Goal: Task Accomplishment & Management: Use online tool/utility

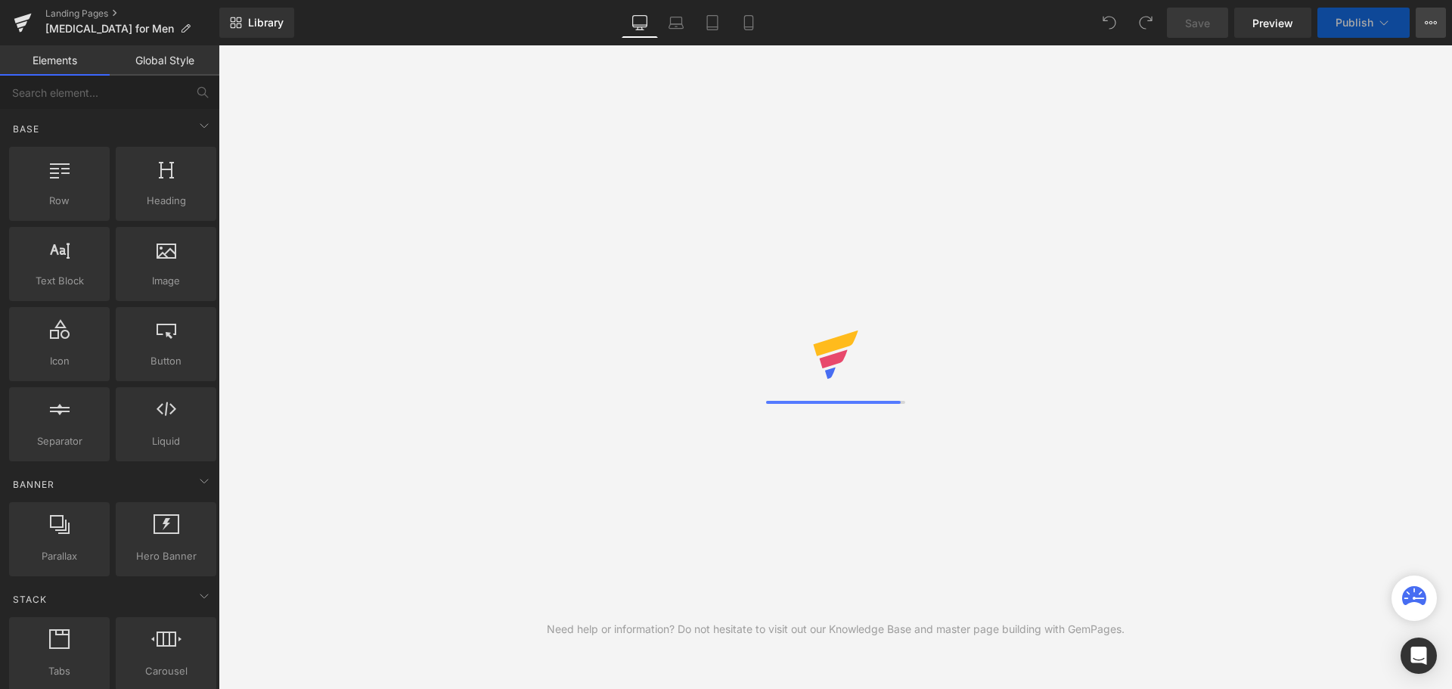
click at [1421, 22] on button "View Live Page View with current Template Save Template to Library Schedule Pub…" at bounding box center [1430, 23] width 30 height 30
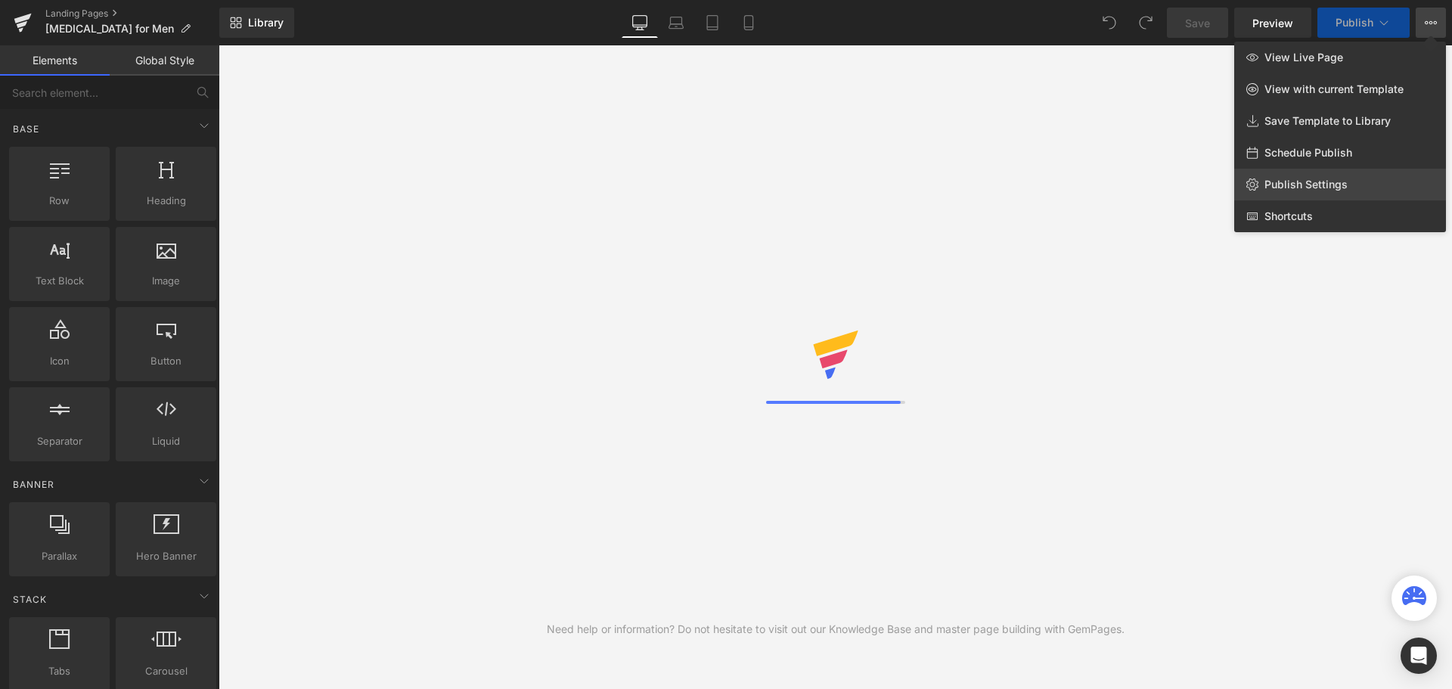
click at [1313, 176] on link "Publish Settings" at bounding box center [1340, 185] width 212 height 32
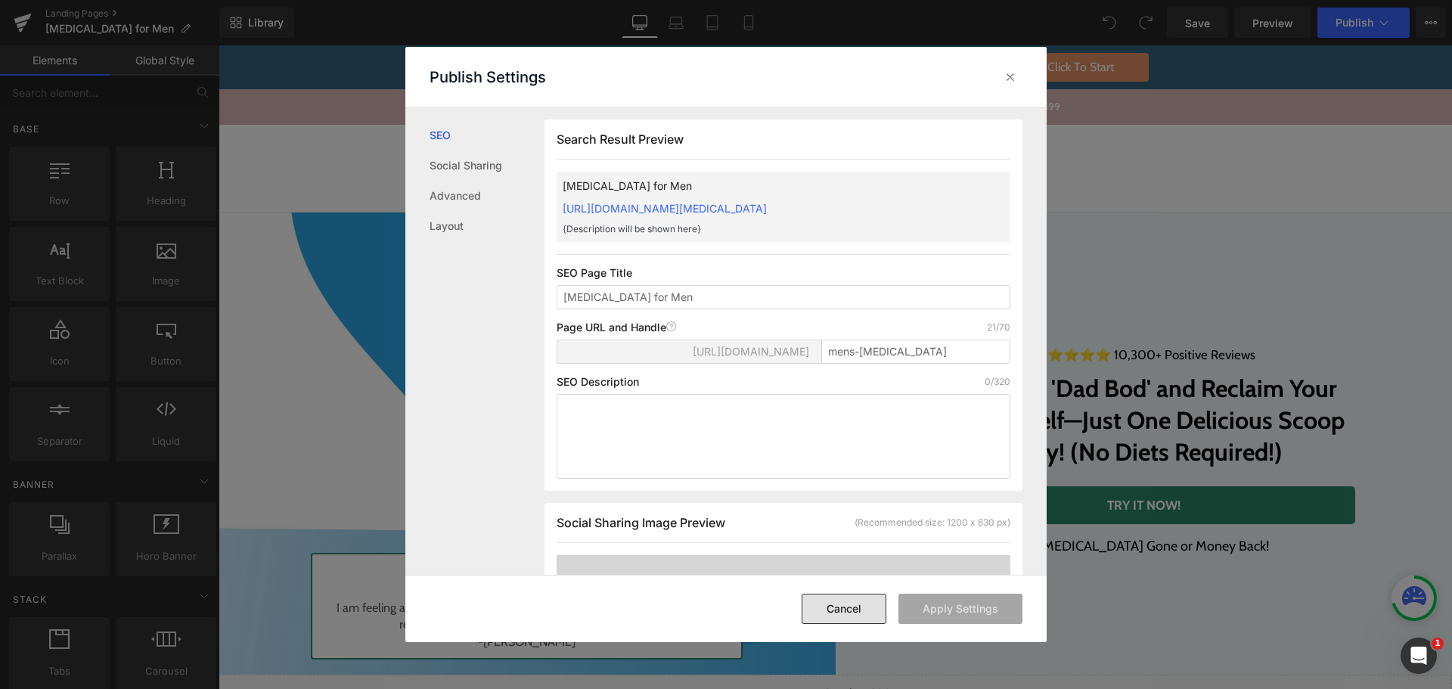
click at [860, 618] on button "Cancel" at bounding box center [843, 609] width 85 height 30
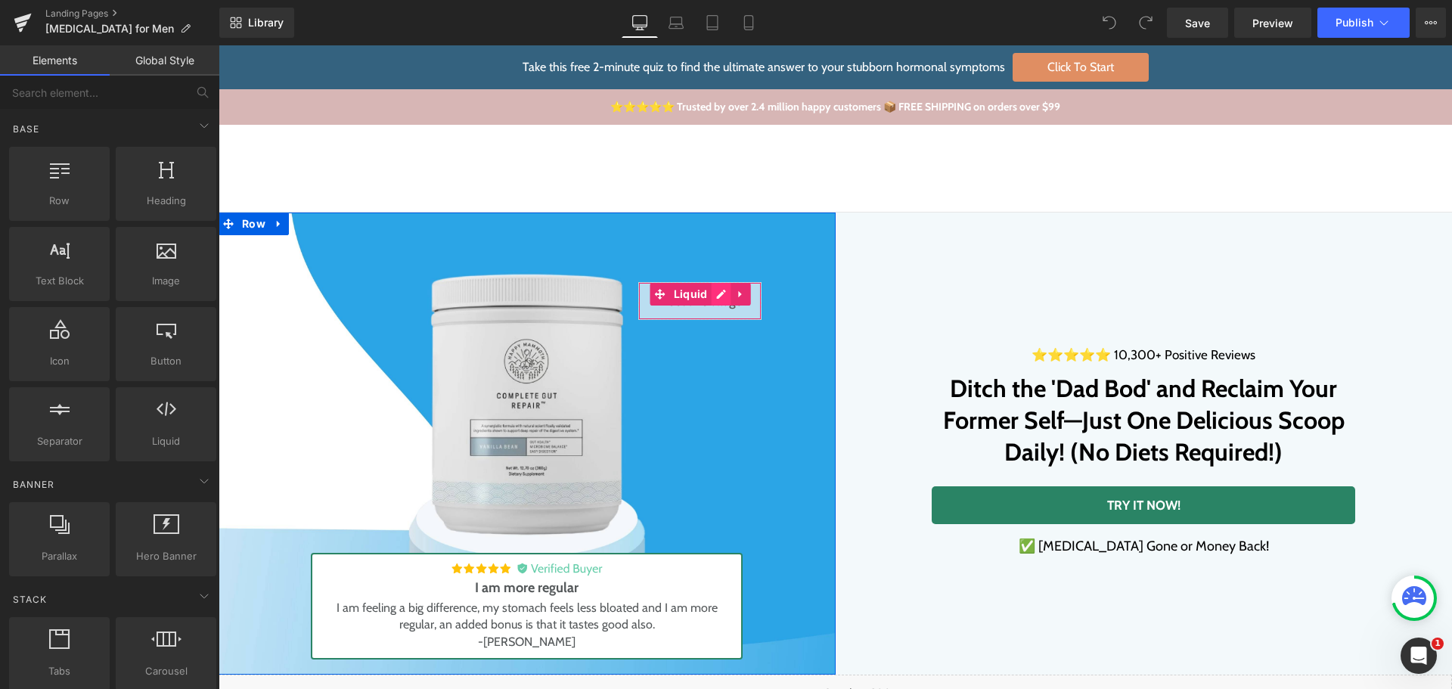
click at [713, 295] on div "Liquid" at bounding box center [699, 301] width 123 height 38
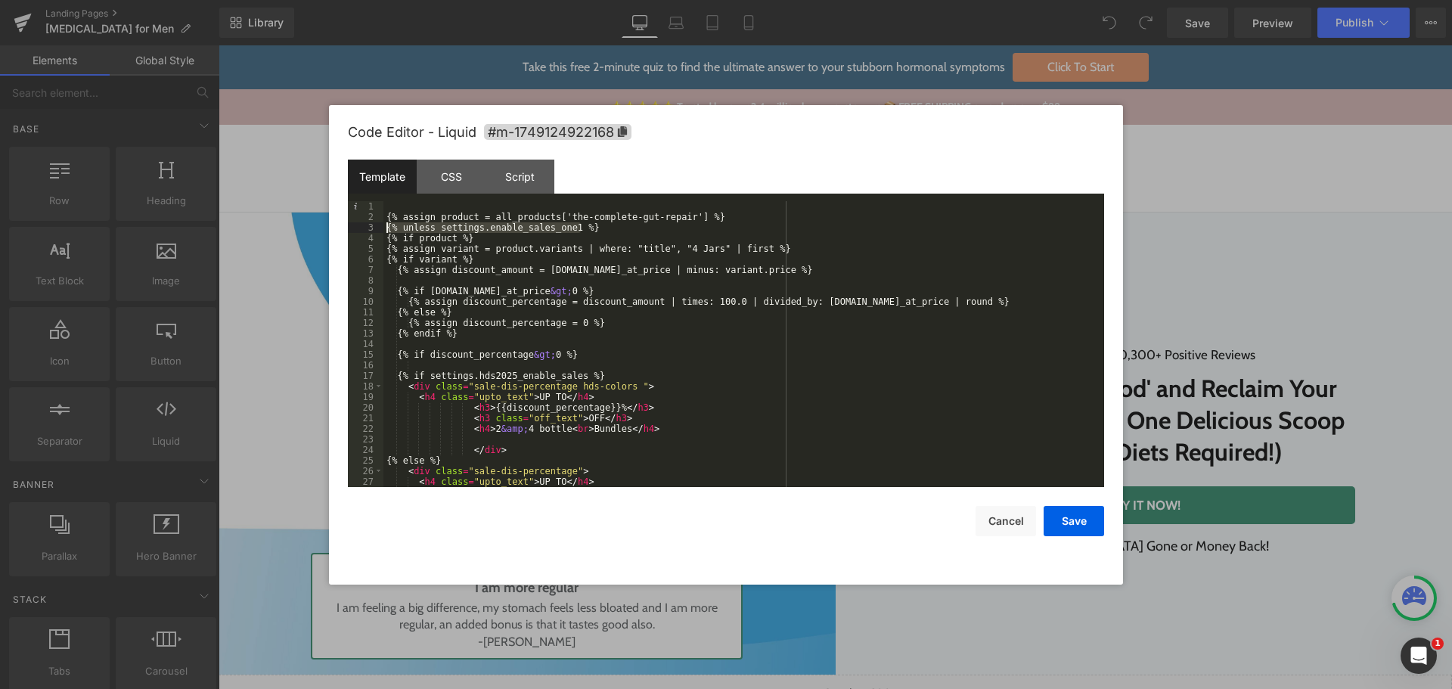
drag, startPoint x: 601, startPoint y: 229, endPoint x: 378, endPoint y: 225, distance: 223.1
click at [378, 225] on pre "1 2 3 4 5 6 7 8 9 10 11 12 13 14 15 16 17 18 19 20 21 22 23 24 25 26 27 28 {% a…" at bounding box center [726, 344] width 756 height 286
click at [446, 171] on div "CSS" at bounding box center [451, 177] width 69 height 34
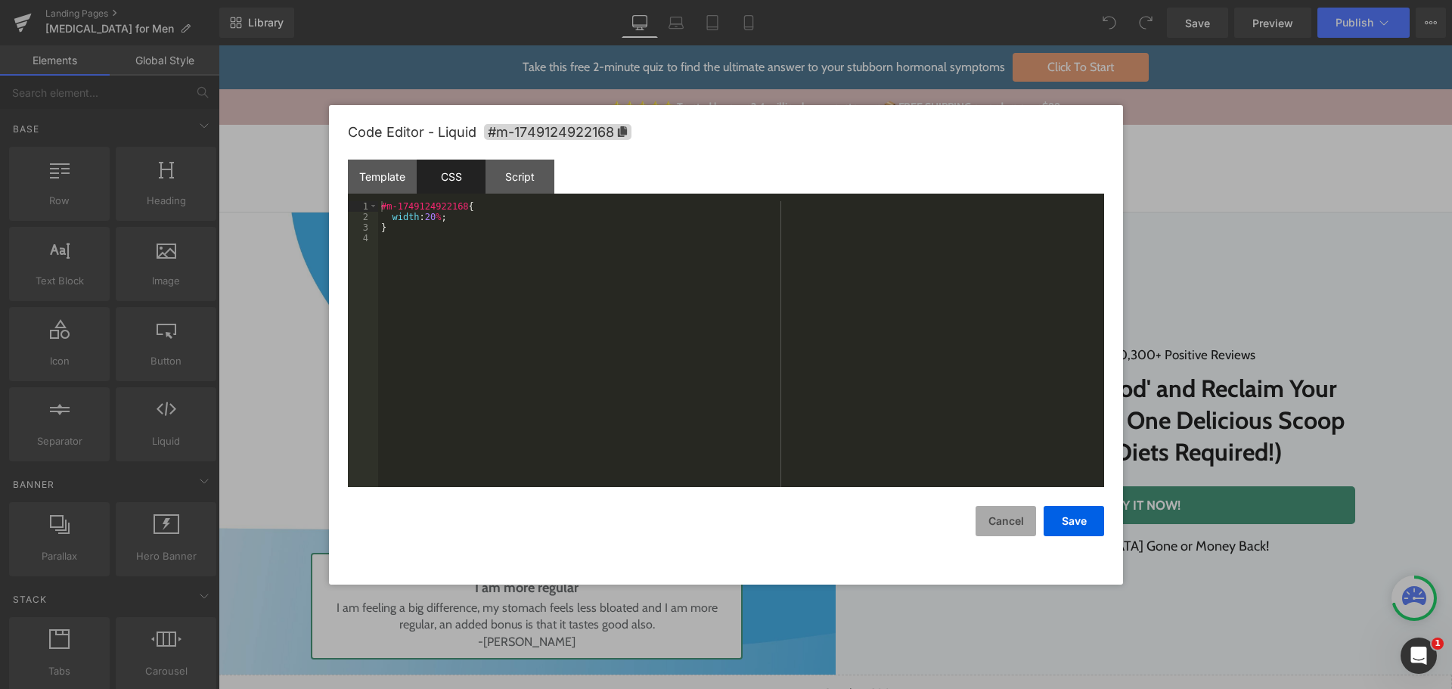
click at [1016, 515] on button "Cancel" at bounding box center [1005, 521] width 60 height 30
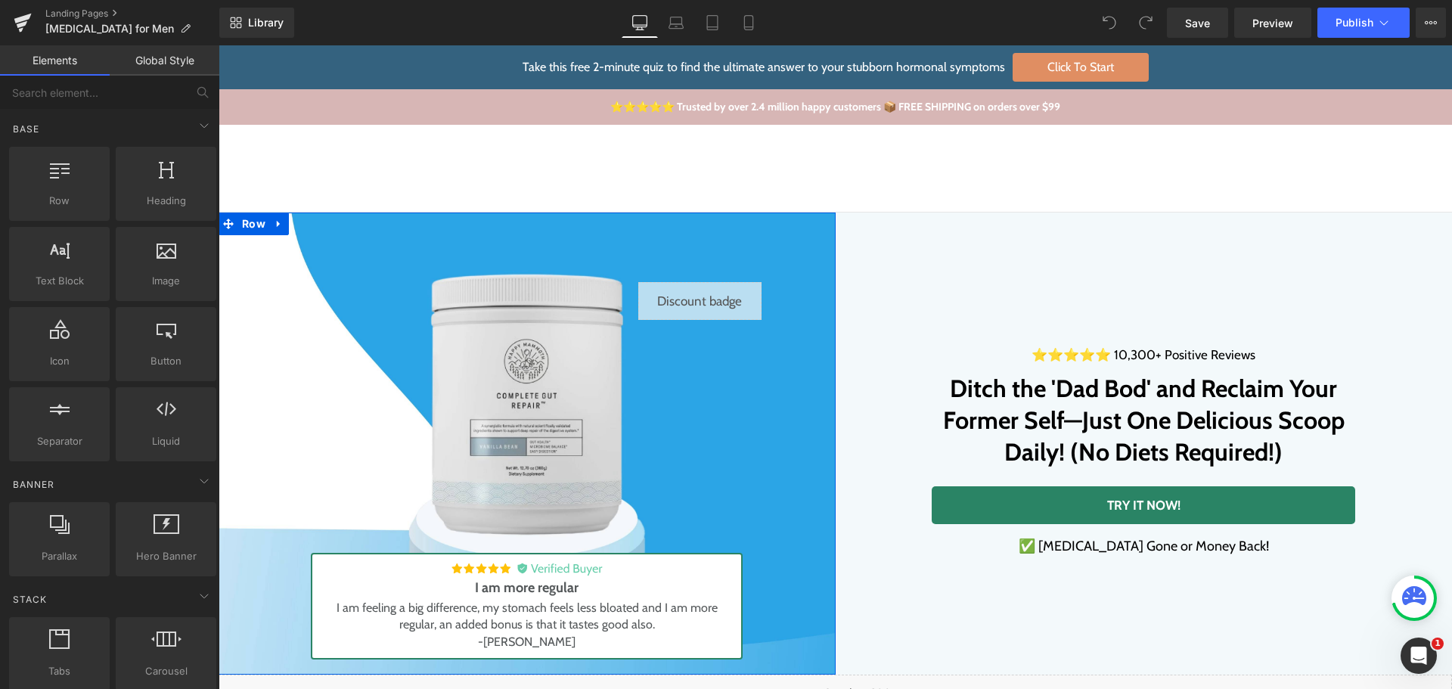
scroll to position [454, 0]
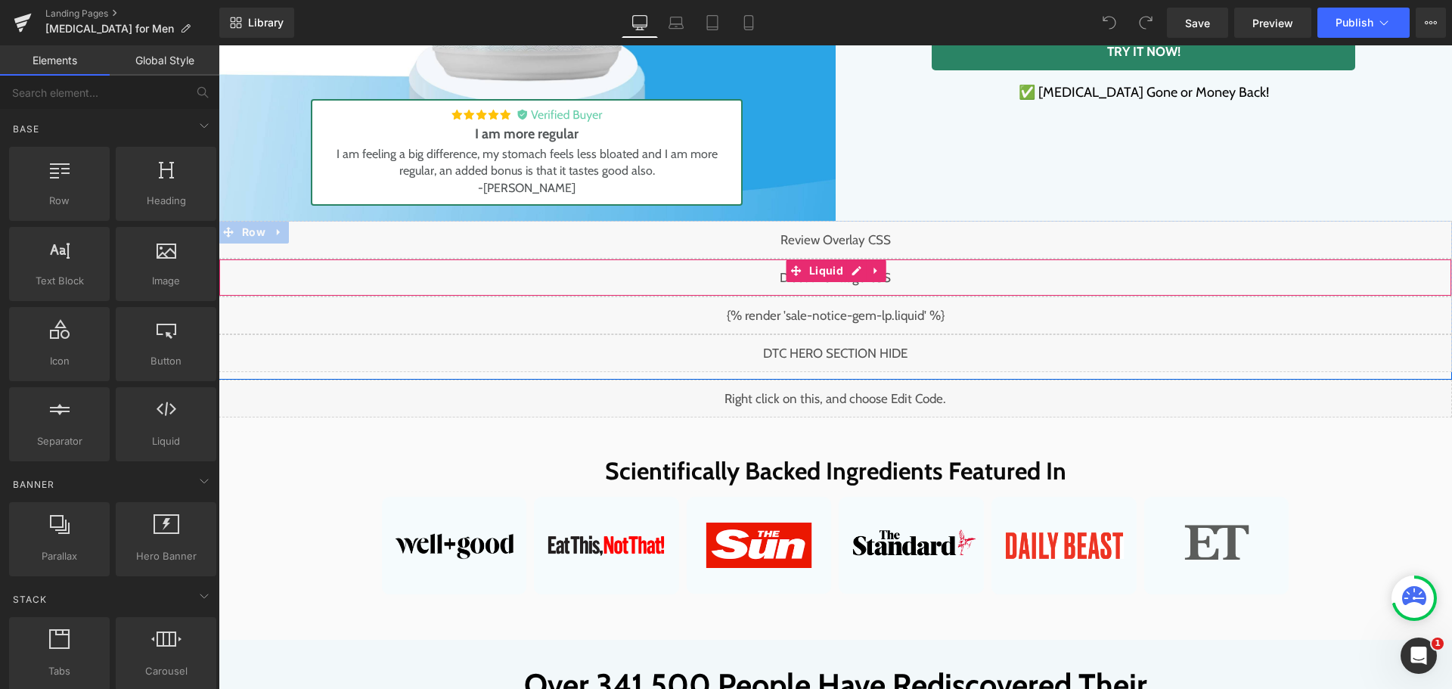
click at [847, 268] on div "Liquid" at bounding box center [835, 278] width 1233 height 38
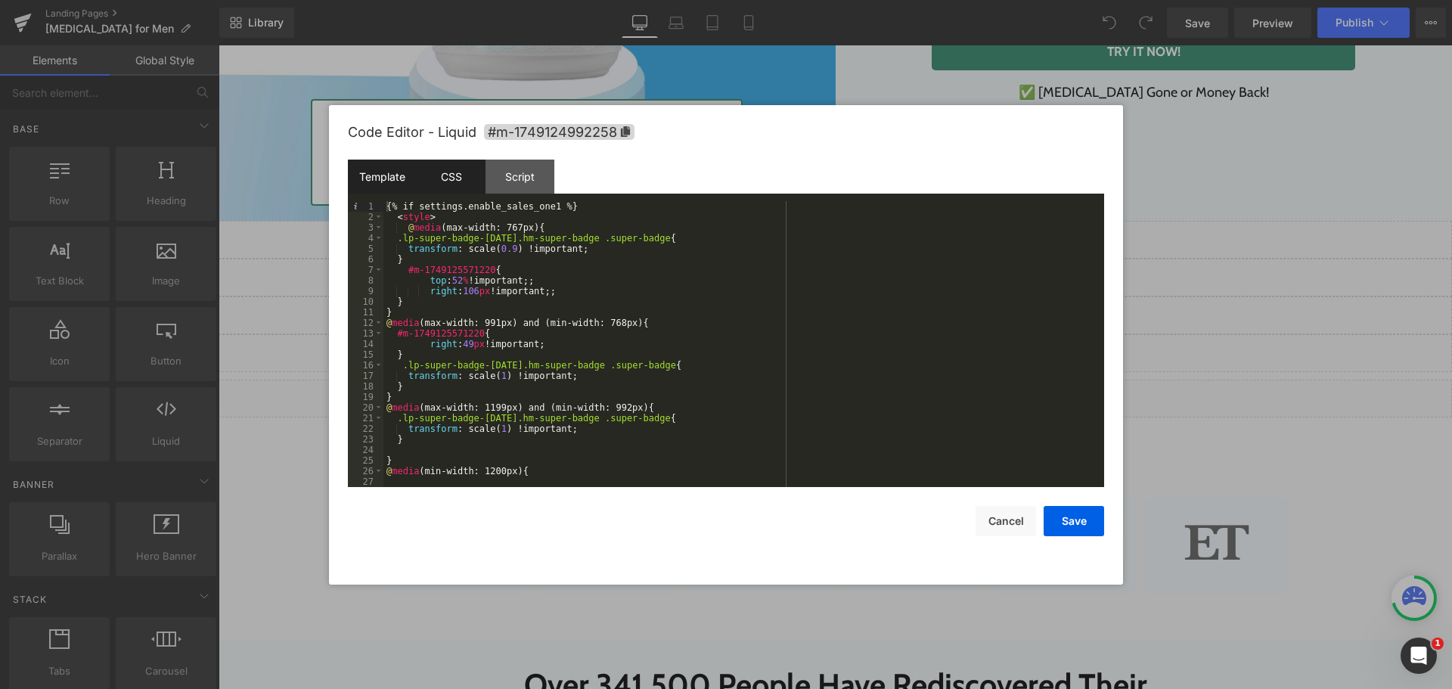
click at [457, 189] on div "CSS" at bounding box center [451, 177] width 69 height 34
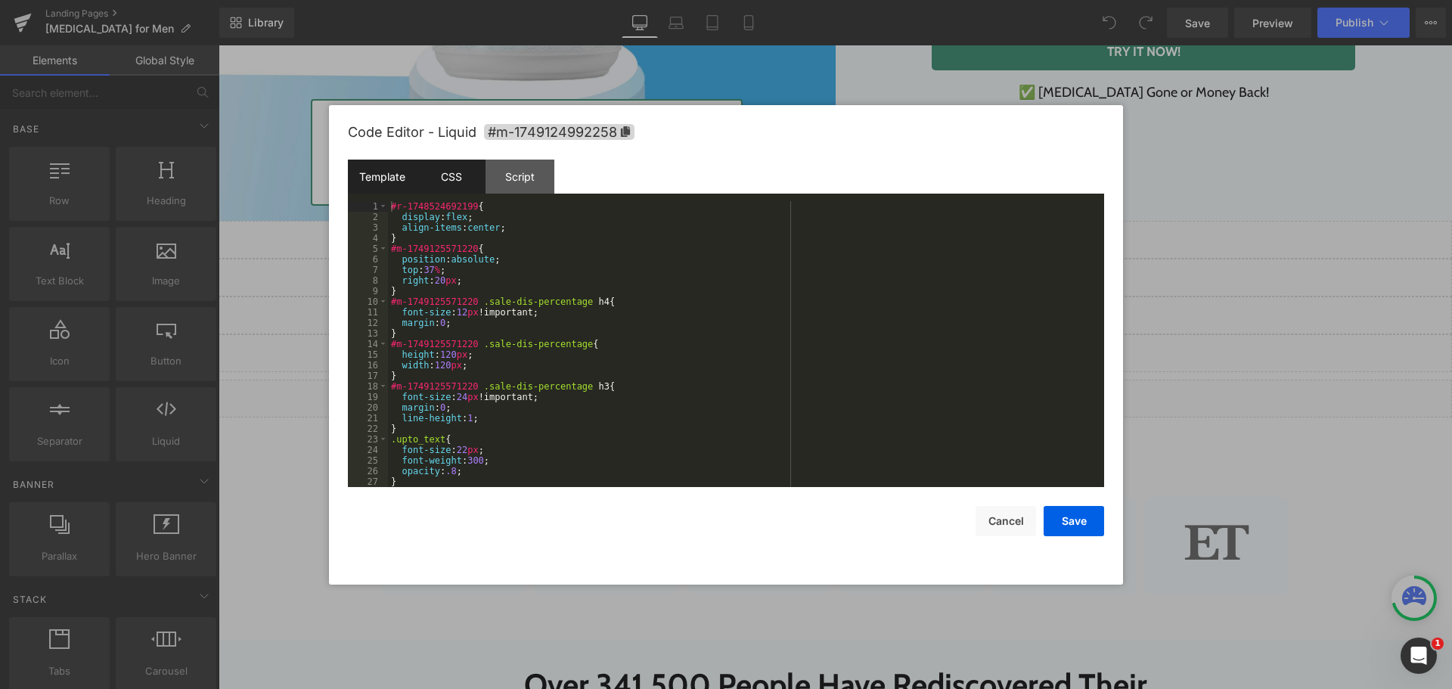
click at [407, 183] on div "Template" at bounding box center [382, 177] width 69 height 34
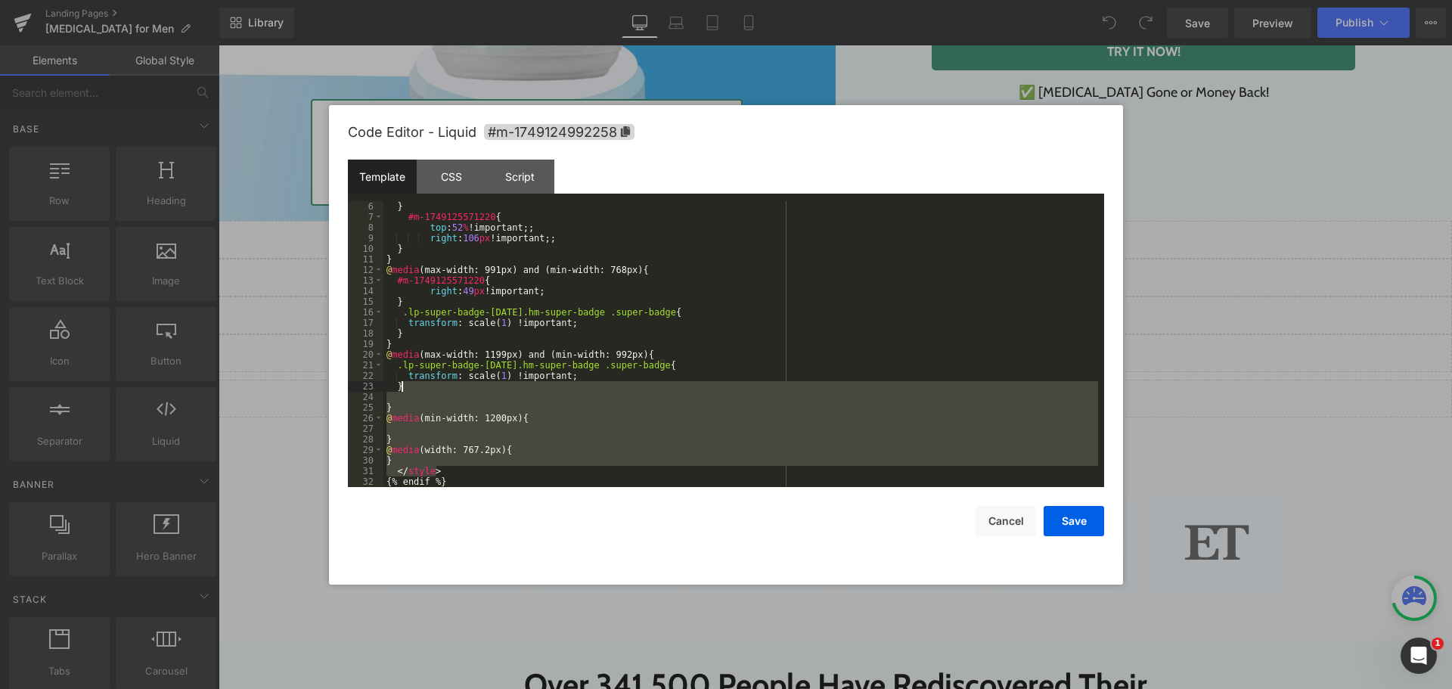
scroll to position [0, 0]
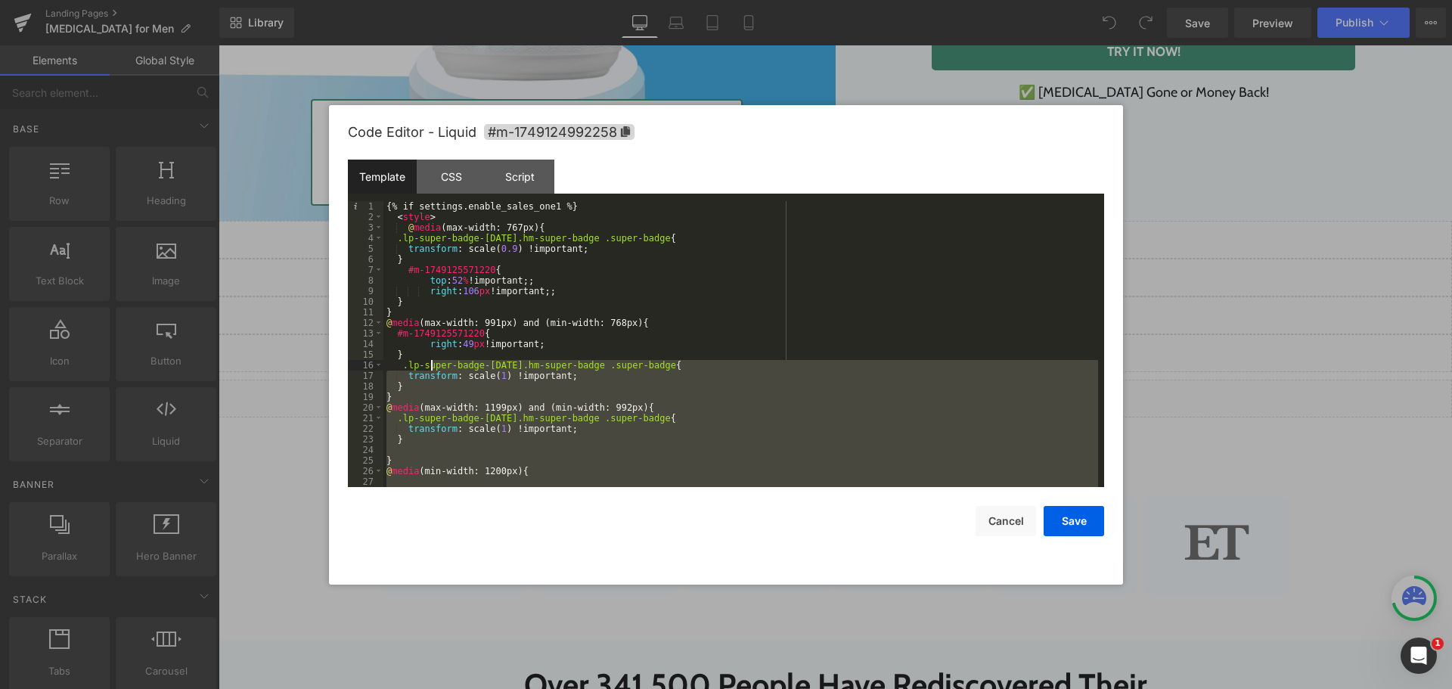
drag, startPoint x: 459, startPoint y: 476, endPoint x: 427, endPoint y: 358, distance: 121.4
click at [429, 359] on div "{% if settings.enable_sales_one1 %} < style > @ media (max-width: 767px) { .lp-…" at bounding box center [740, 354] width 715 height 307
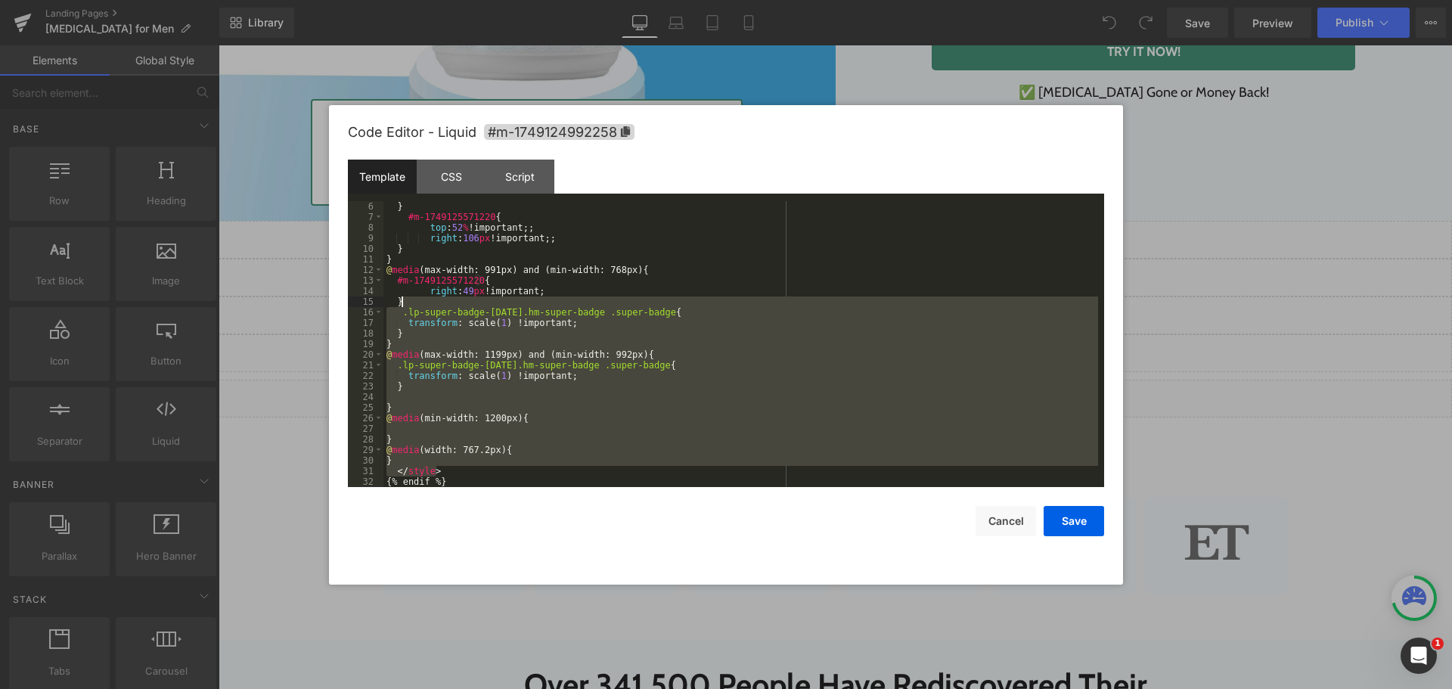
click at [517, 475] on div "} #m-1749125571220 { top : 52 % !important;; right : 106 px !important;; } } @ …" at bounding box center [740, 344] width 715 height 286
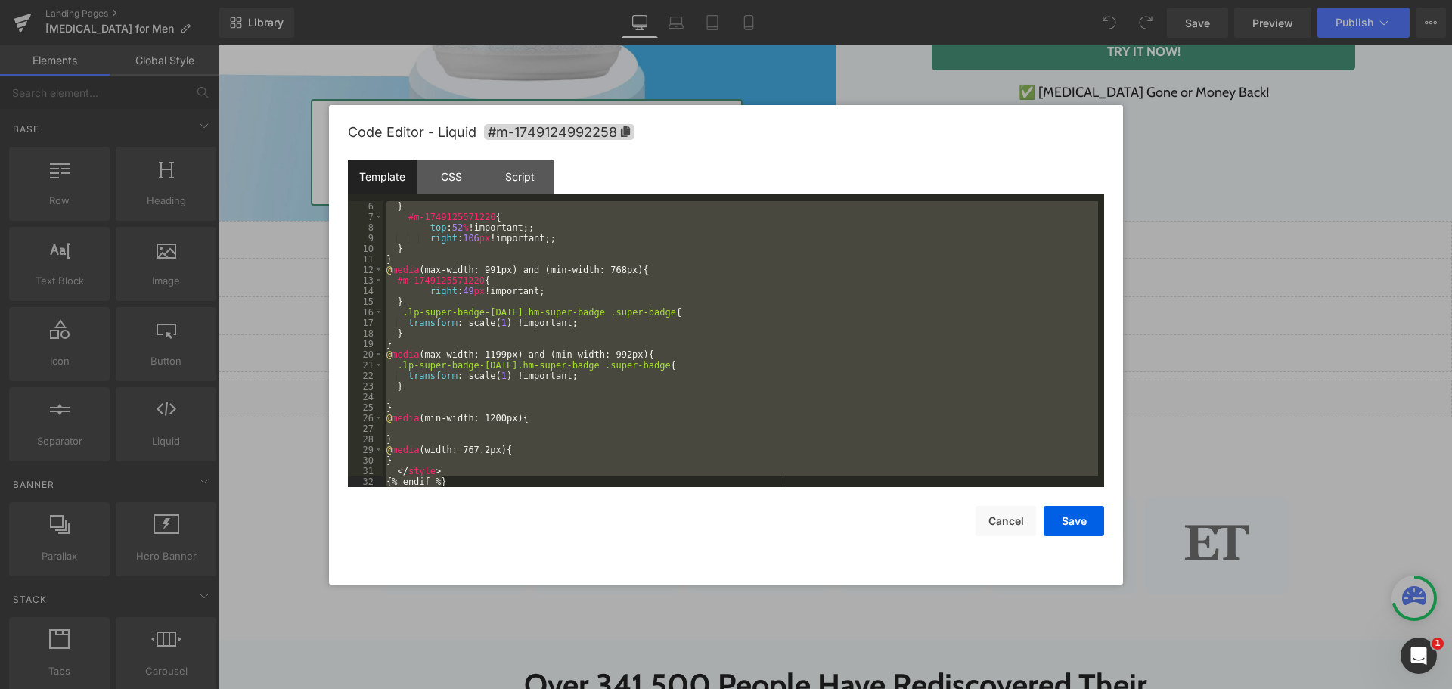
scroll to position [0, 0]
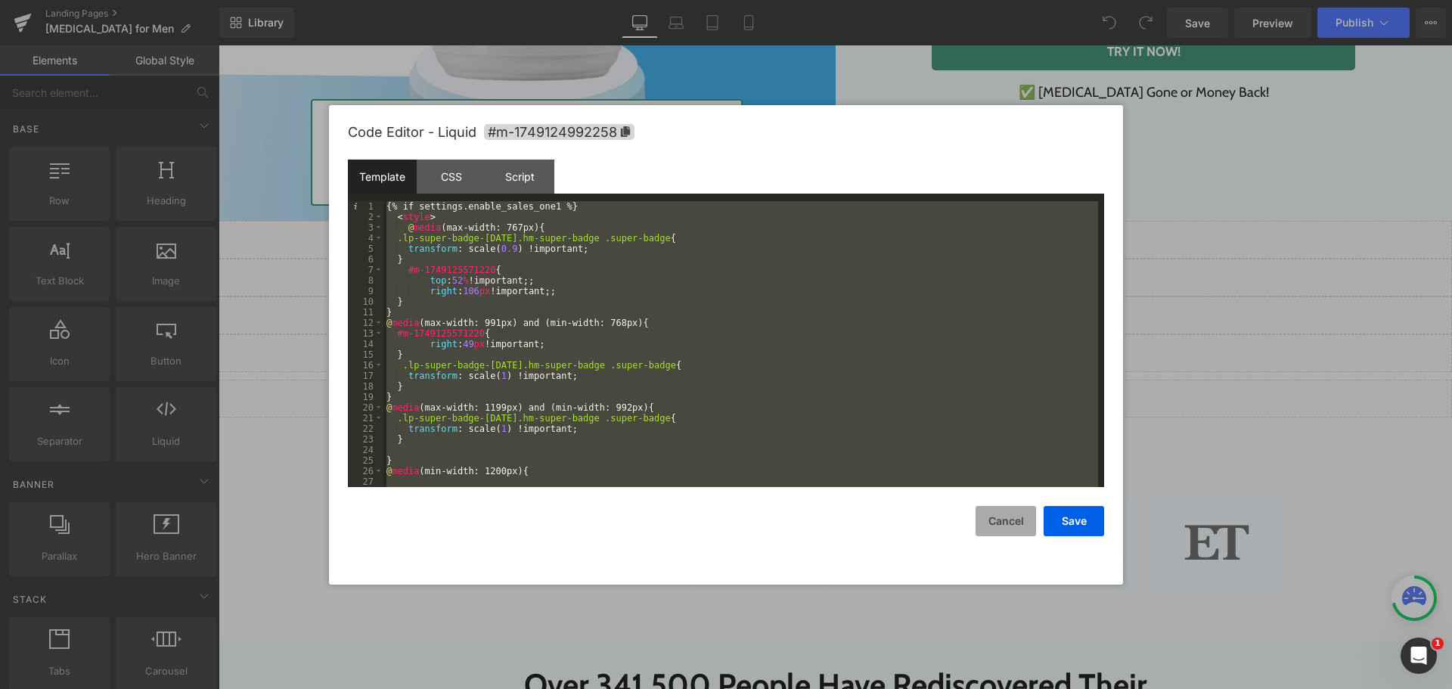
click at [1000, 516] on button "Cancel" at bounding box center [1005, 521] width 60 height 30
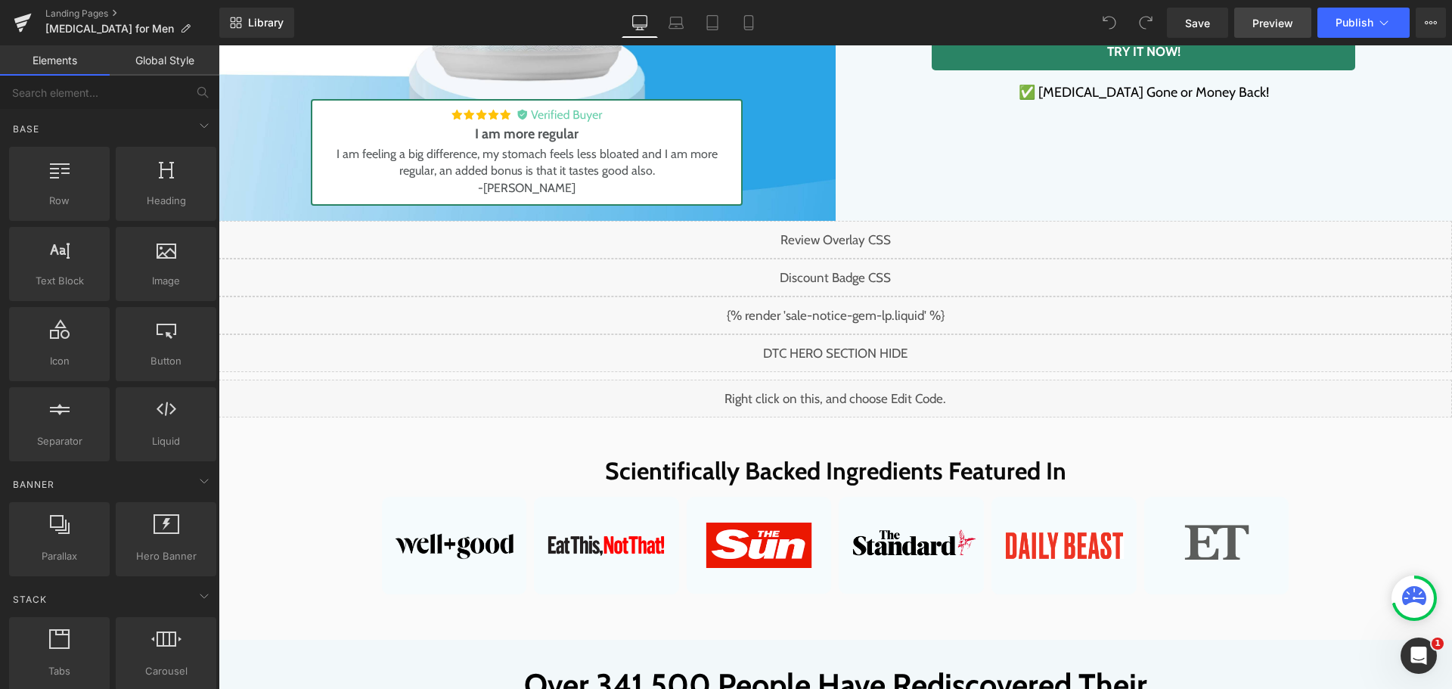
click at [1294, 23] on link "Preview" at bounding box center [1272, 23] width 77 height 30
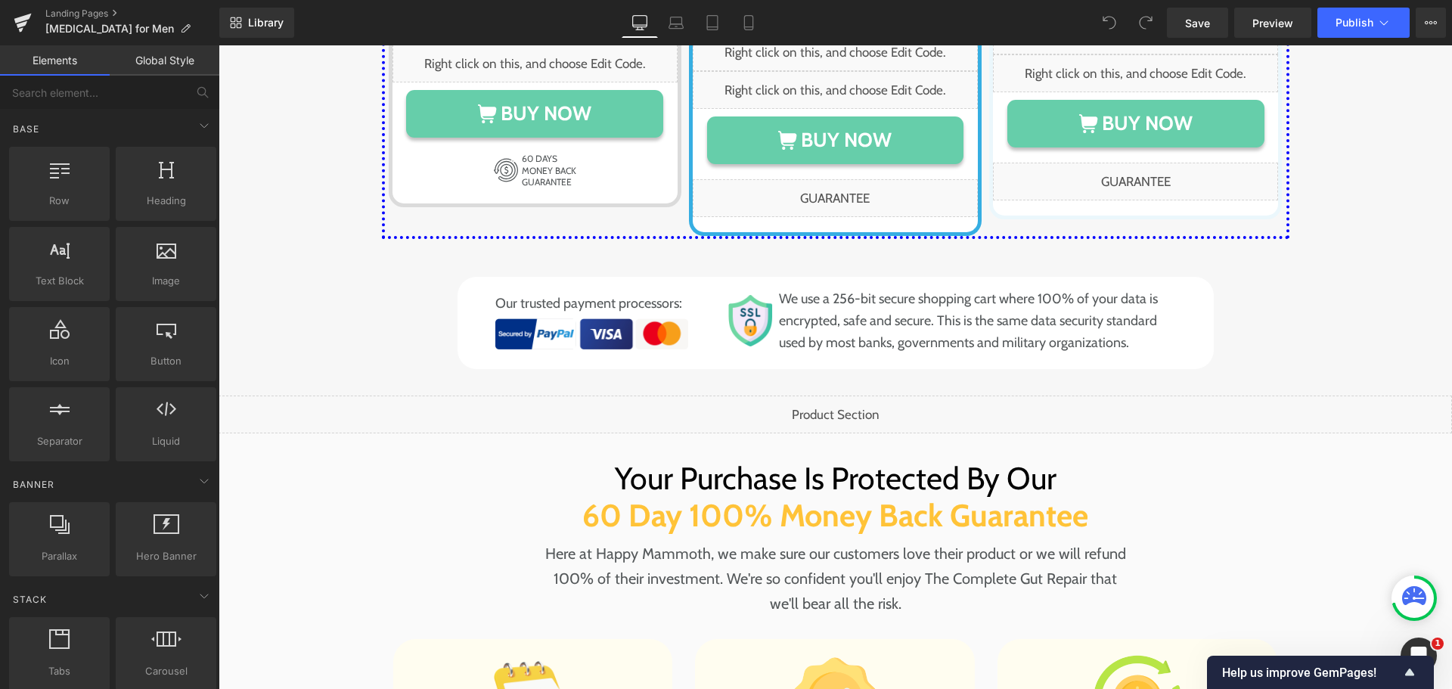
scroll to position [8139, 0]
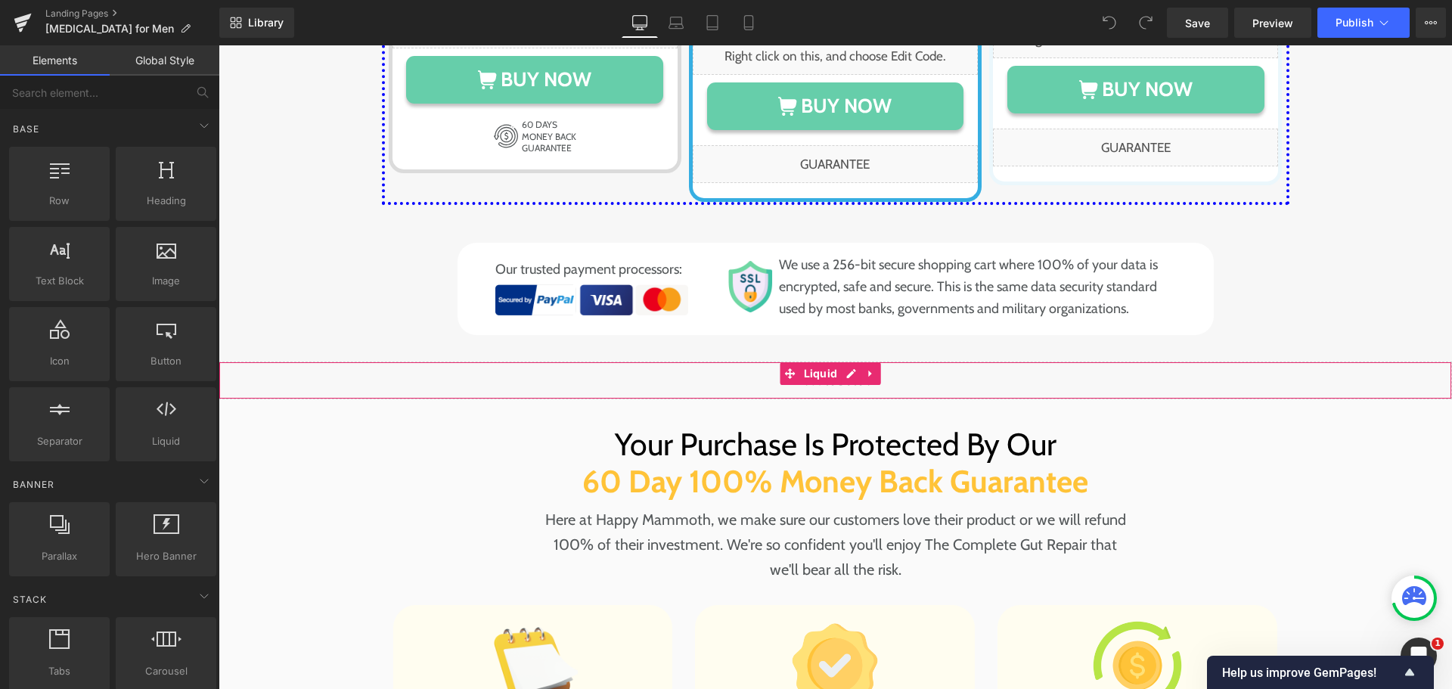
drag, startPoint x: 559, startPoint y: 333, endPoint x: 551, endPoint y: 335, distance: 7.7
click at [559, 361] on div "Liquid" at bounding box center [835, 380] width 1233 height 38
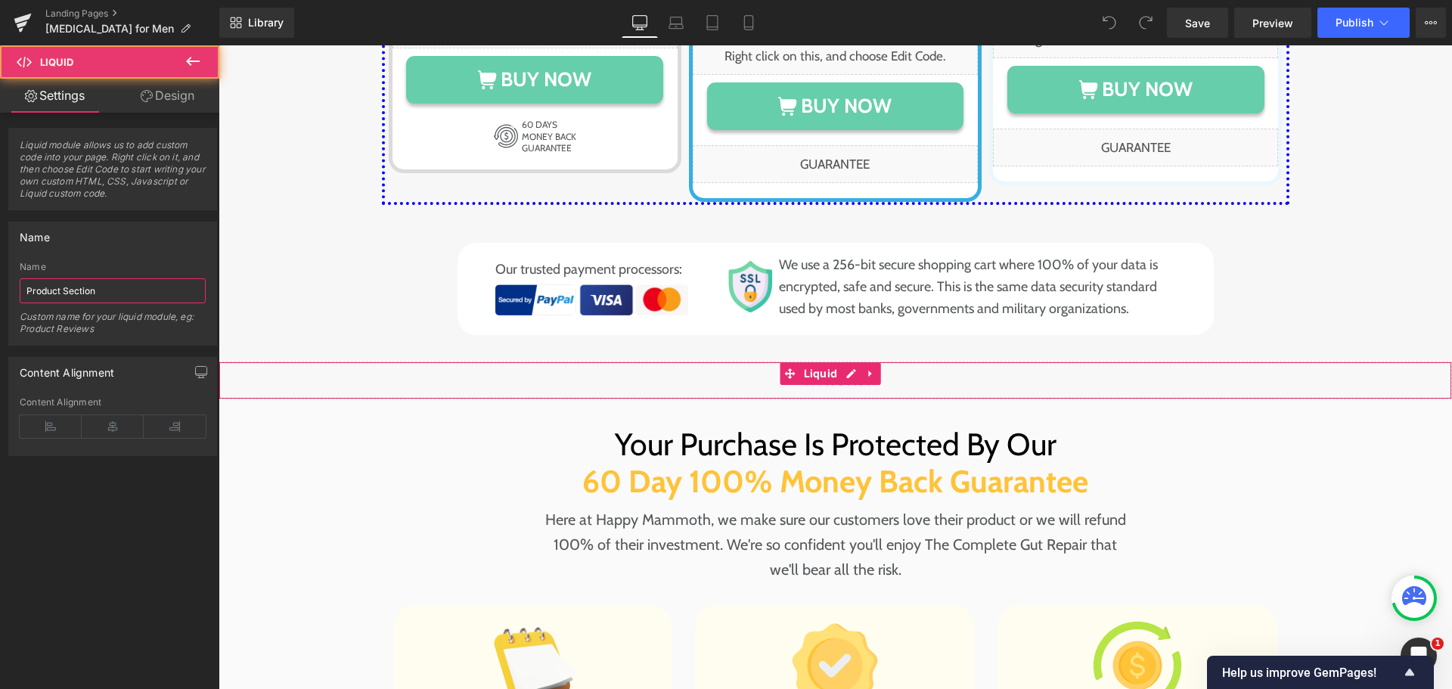
click at [84, 289] on input "Product Section" at bounding box center [113, 290] width 186 height 25
click at [848, 361] on div "Liquid" at bounding box center [835, 380] width 1233 height 38
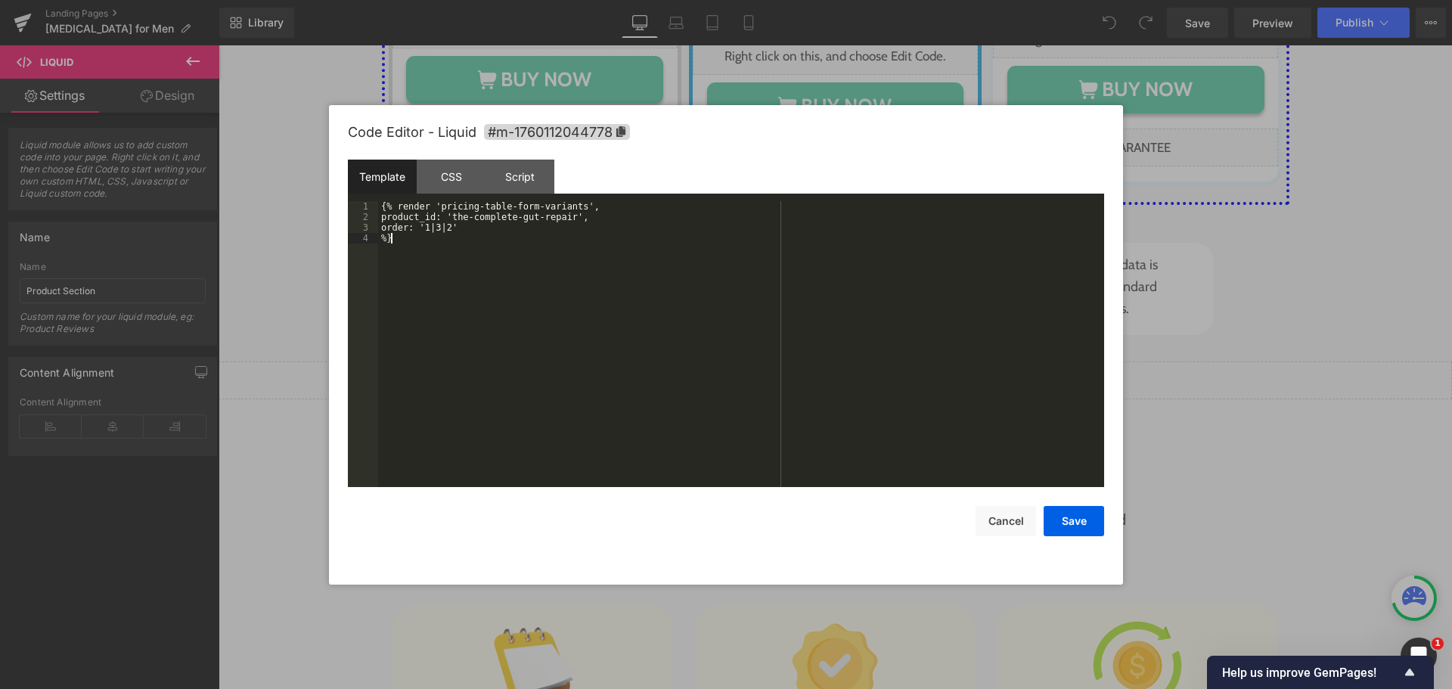
click at [595, 240] on div "{% render 'pricing-table-form-variants', product_id: 'the-complete-gut-repair',…" at bounding box center [741, 354] width 726 height 307
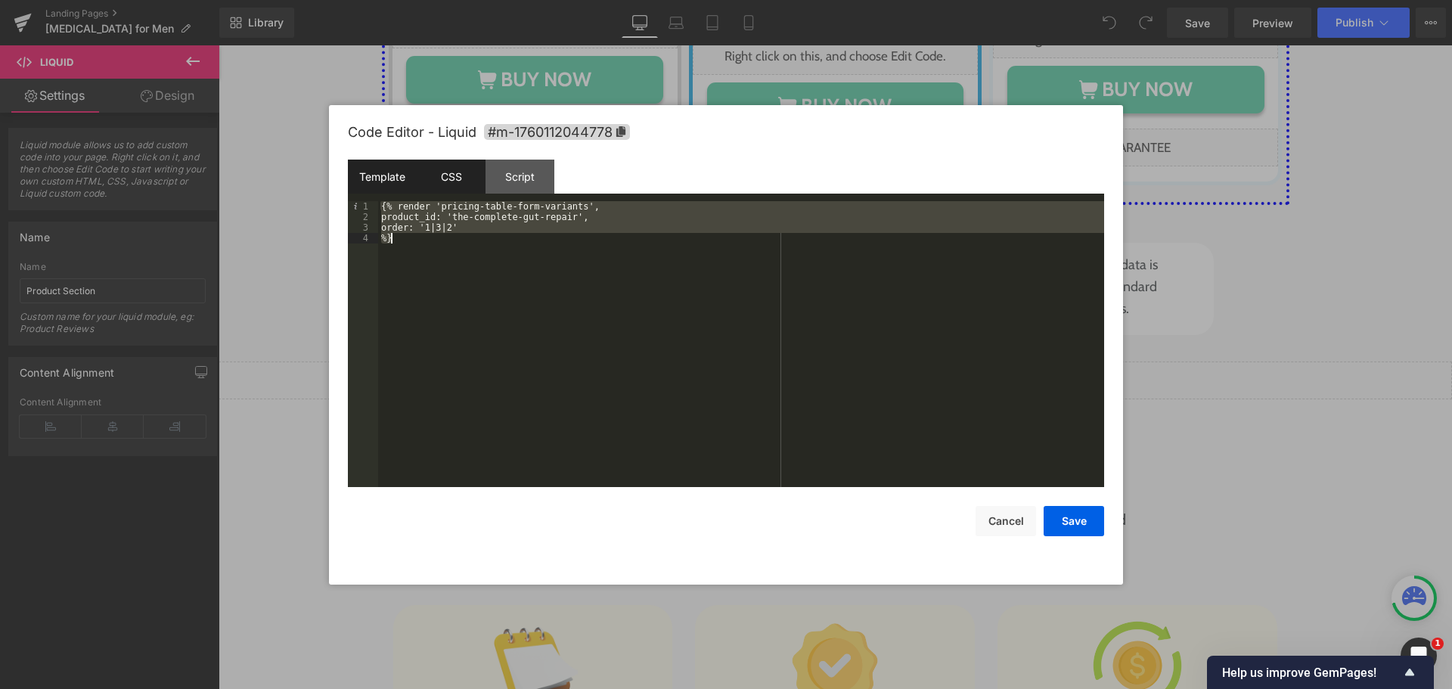
click at [443, 179] on div "CSS" at bounding box center [451, 177] width 69 height 34
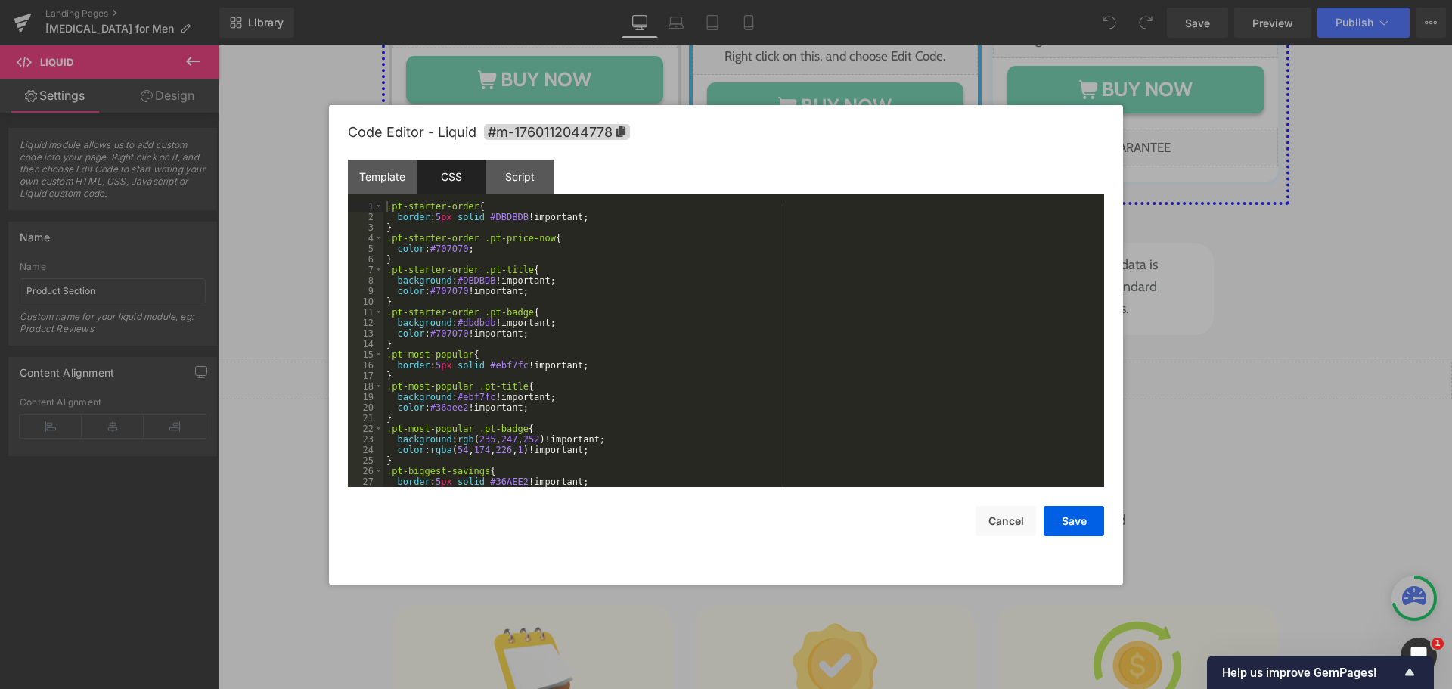
click at [502, 282] on div ".pt-starter-order { border : 5 px solid #DBDBDB !important; } .pt-starter-order…" at bounding box center [740, 354] width 715 height 307
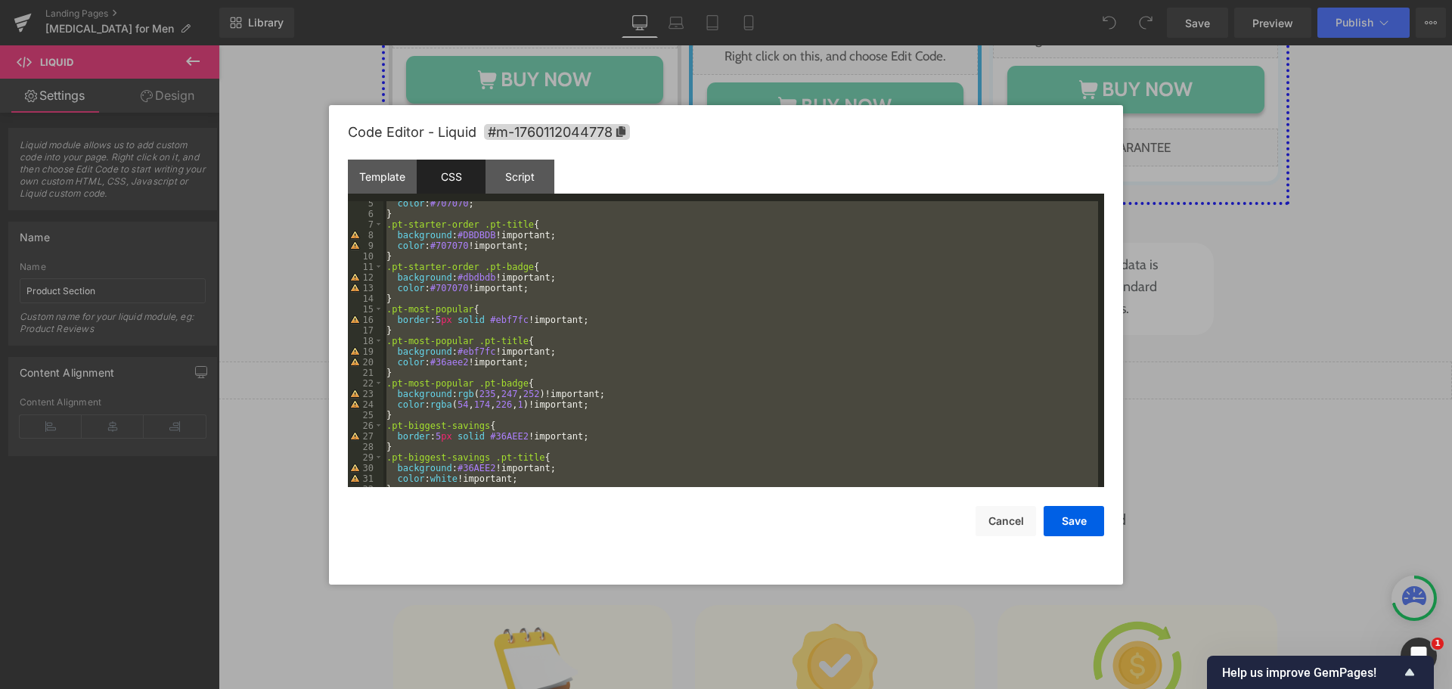
scroll to position [138, 0]
